Goal: Information Seeking & Learning: Learn about a topic

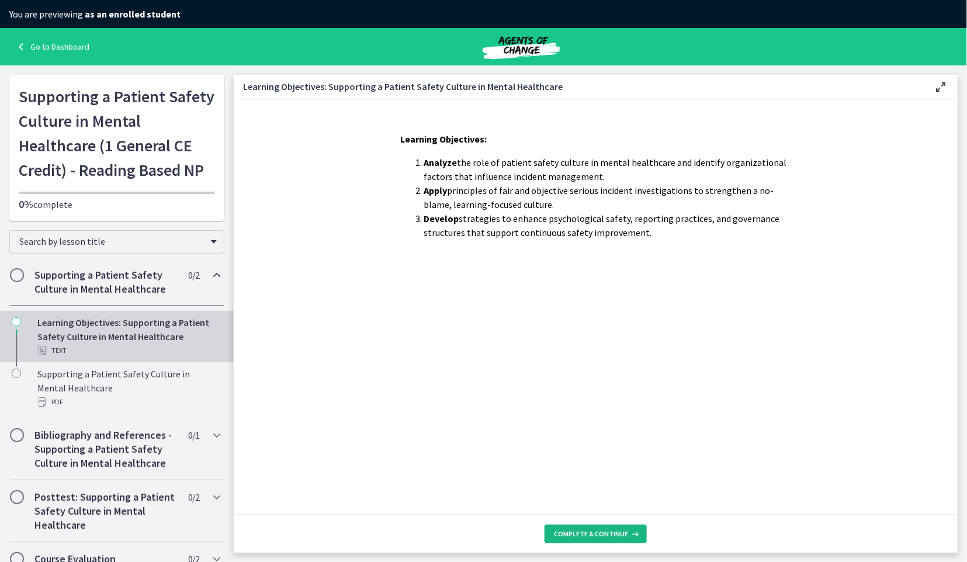
click at [610, 529] on span "Complete & continue" at bounding box center [591, 533] width 74 height 9
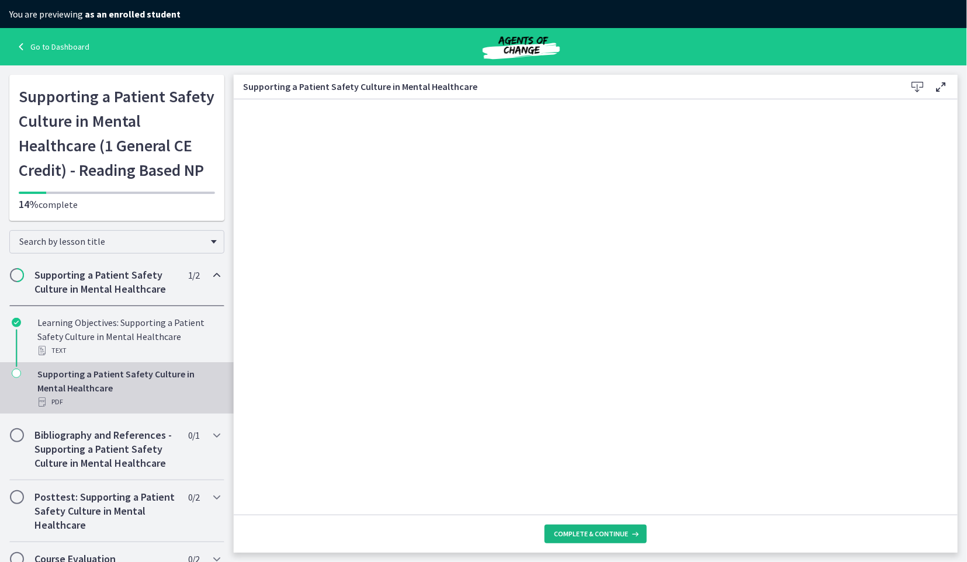
click at [593, 531] on span "Complete & continue" at bounding box center [591, 533] width 74 height 9
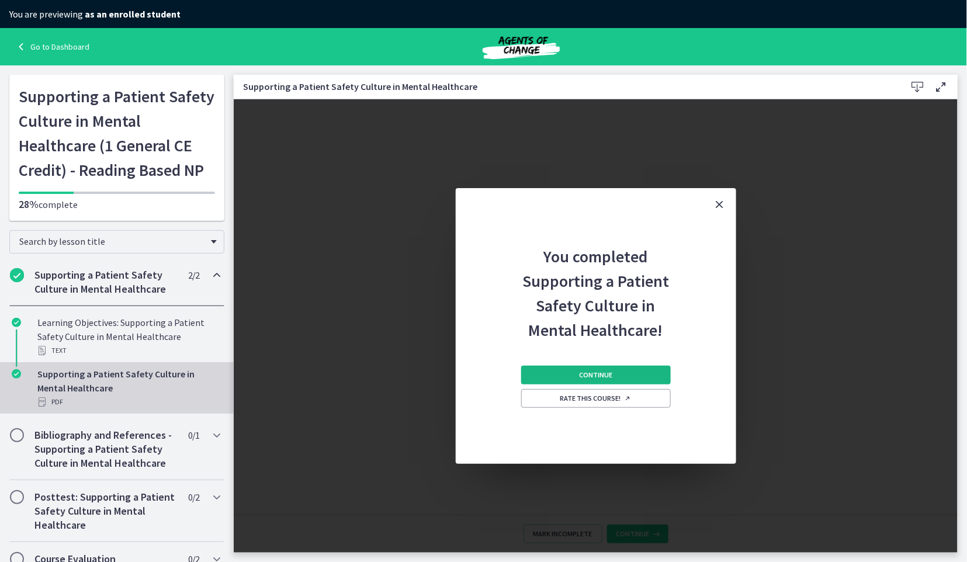
click at [567, 368] on button "Continue" at bounding box center [596, 375] width 150 height 19
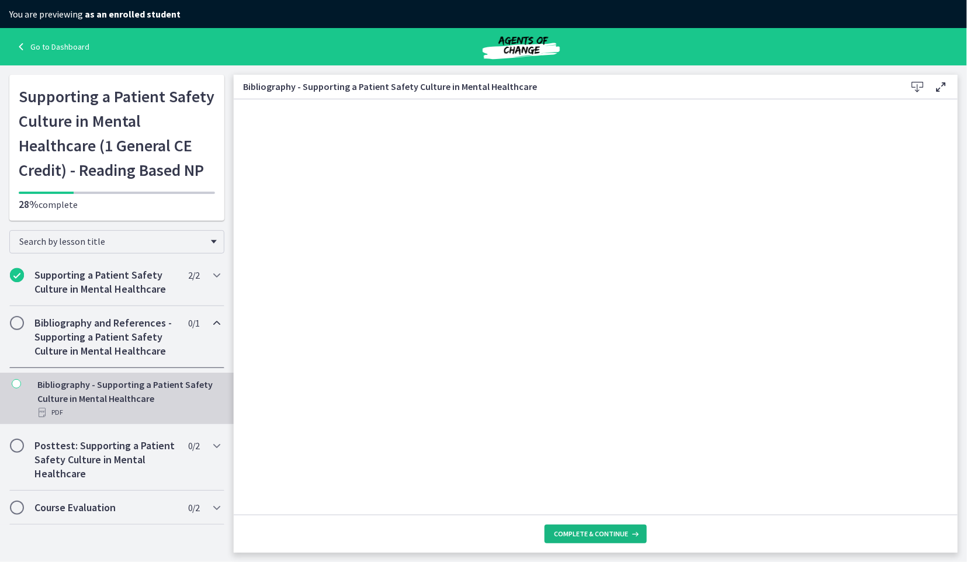
click at [576, 537] on span "Complete & continue" at bounding box center [591, 533] width 74 height 9
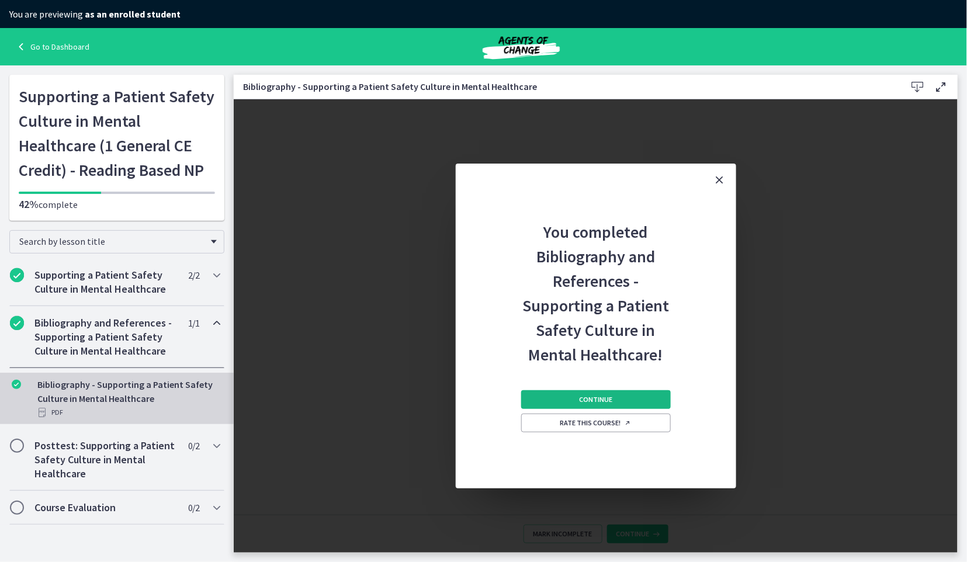
click at [559, 396] on button "Continue" at bounding box center [596, 399] width 150 height 19
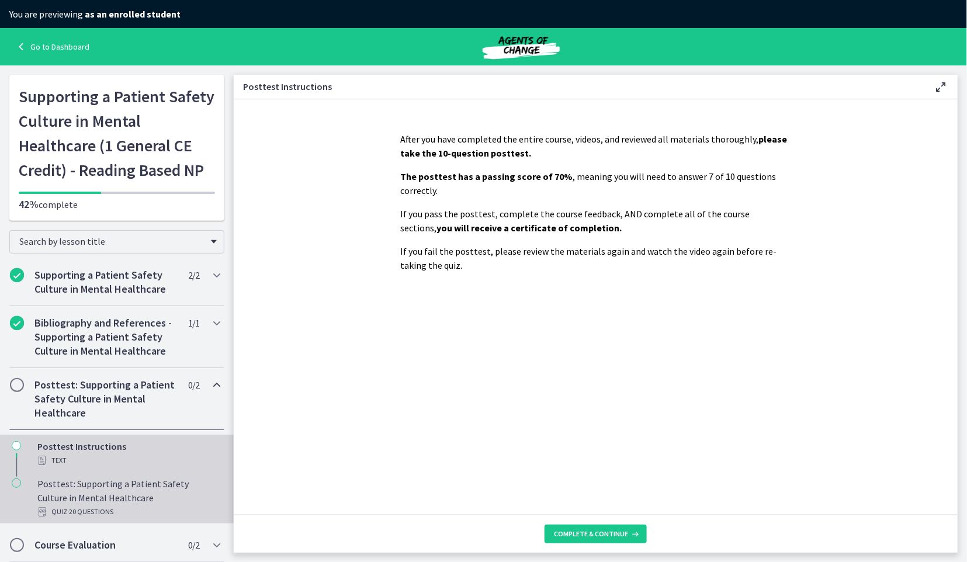
click at [101, 486] on div "Posttest: Supporting a Patient Safety Culture in Mental Healthcare Quiz · 20 Qu…" at bounding box center [128, 498] width 182 height 42
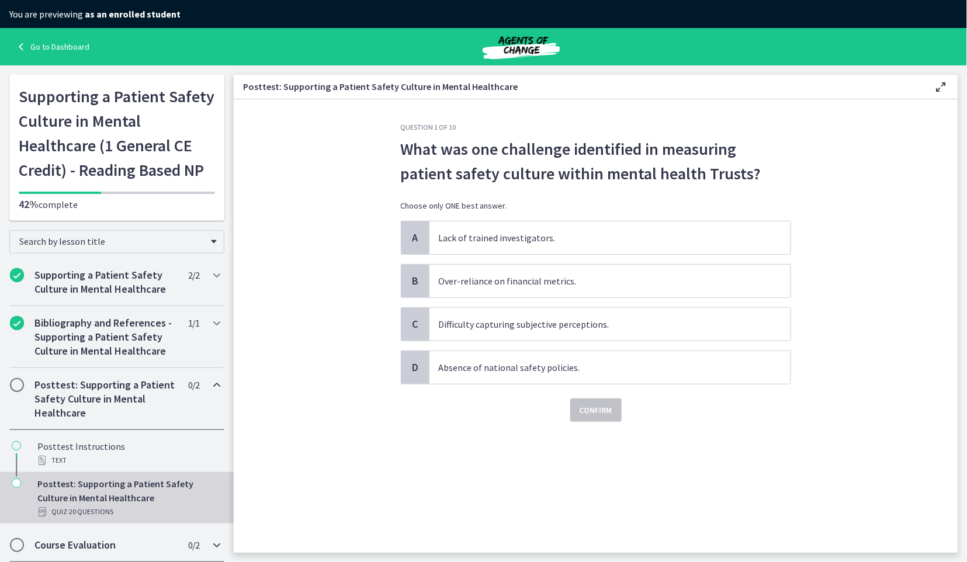
click at [131, 539] on h2 "Course Evaluation" at bounding box center [105, 545] width 143 height 14
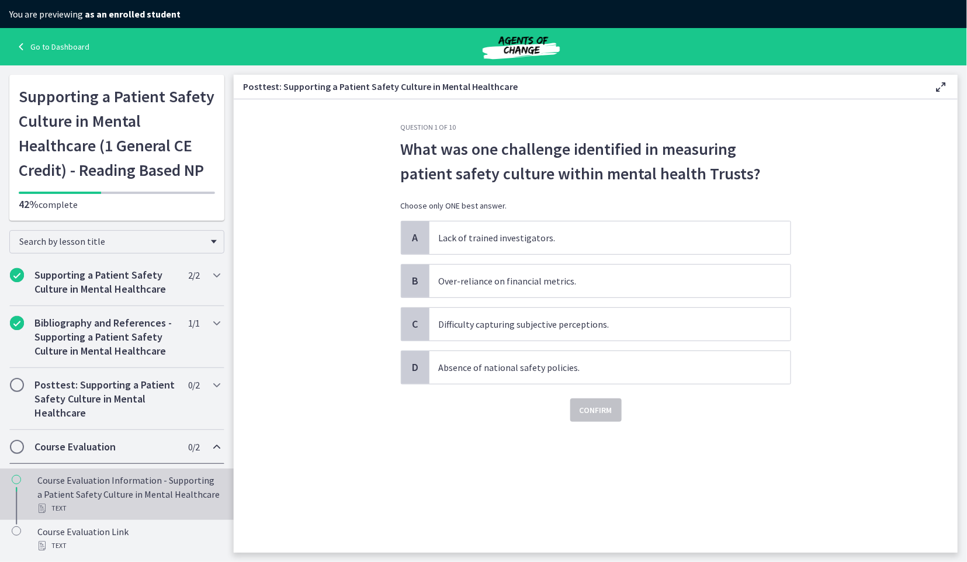
click at [128, 483] on div "Course Evaluation Information - Supporting a Patient Safety Culture in Mental H…" at bounding box center [128, 494] width 182 height 42
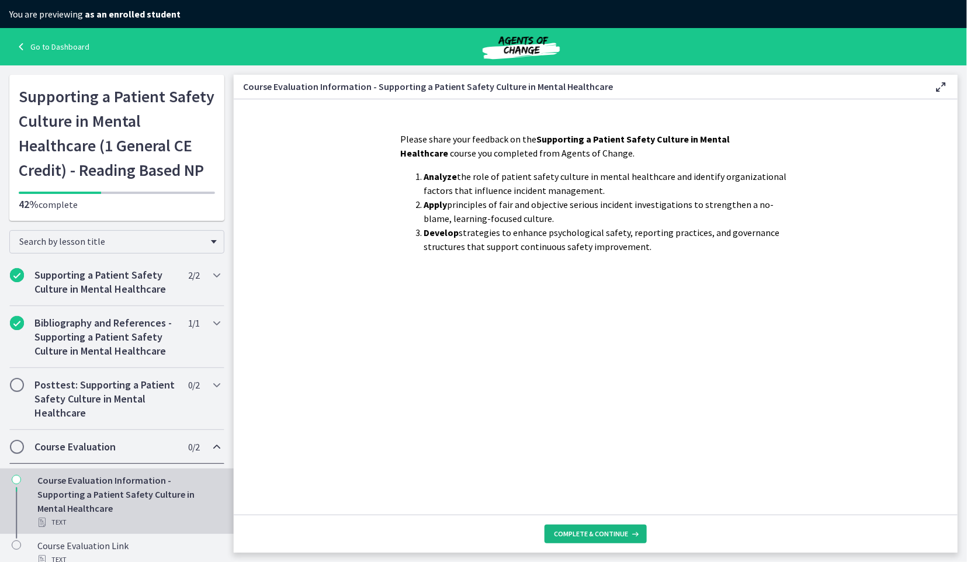
click at [586, 534] on span "Complete & continue" at bounding box center [591, 533] width 74 height 9
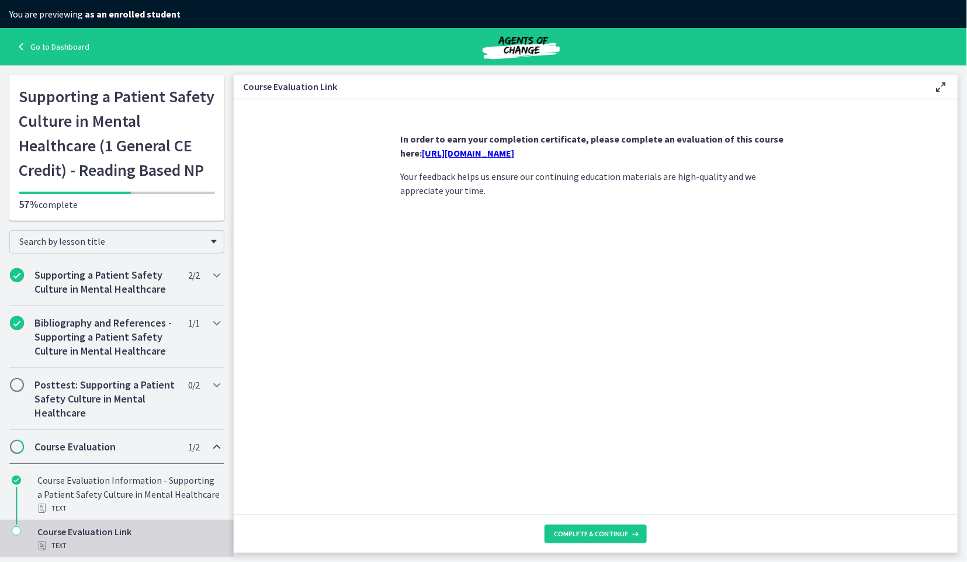
click at [456, 153] on link "[URL][DOMAIN_NAME]" at bounding box center [469, 153] width 92 height 12
